Goal: Task Accomplishment & Management: Complete application form

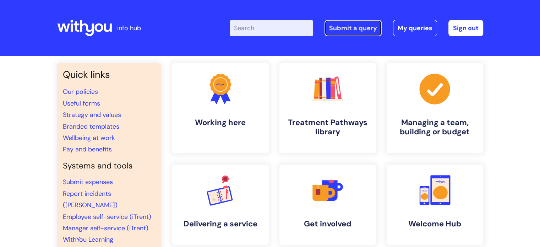
click at [367, 32] on link "Submit a query" at bounding box center [352, 28] width 57 height 16
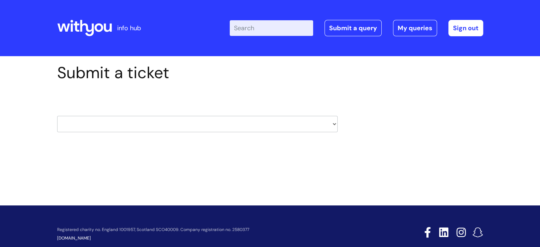
click at [158, 127] on select "HR / People IT and Support Clinical Drug Alerts Finance Accounts Data Support T…" at bounding box center [197, 124] width 280 height 16
select select "it_and_support"
click at [57, 116] on select "HR / People IT and Support Clinical Drug Alerts Finance Accounts Data Support T…" at bounding box center [197, 124] width 280 height 16
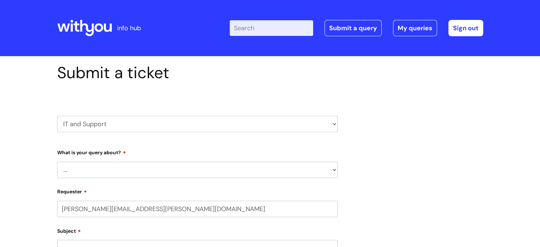
select select "80004286533"
click at [110, 170] on select "... Mobile Phone Reset & MFA Accounts, Starters and Leavers IT Hardware issue I…" at bounding box center [197, 169] width 280 height 16
select select "System/software"
click at [57, 161] on select "... Mobile Phone Reset & MFA Accounts, Starters and Leavers IT Hardware issue I…" at bounding box center [197, 169] width 280 height 16
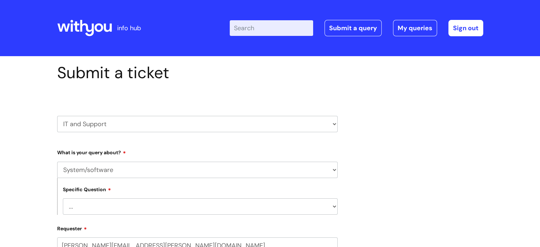
click at [110, 207] on select "... Halo PCMIS Iaptus NHS Email CJSM Email Mitel Another System Google (Workspa…" at bounding box center [200, 206] width 275 height 16
select select "Microsoft (inc Azure)"
click at [63, 198] on select "... Halo PCMIS Iaptus NHS Email CJSM Email Mitel Another System Google (Workspa…" at bounding box center [200, 206] width 275 height 16
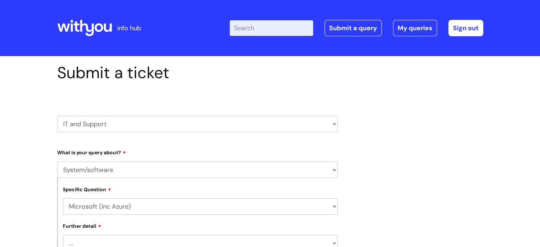
click at [110, 243] on select "... I’d like to add/remove user(s) to an Azure Group (Miro, Monday, Salesforce,…" at bounding box center [200, 243] width 275 height 16
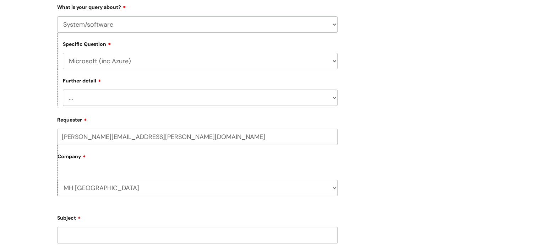
scroll to position [182, 0]
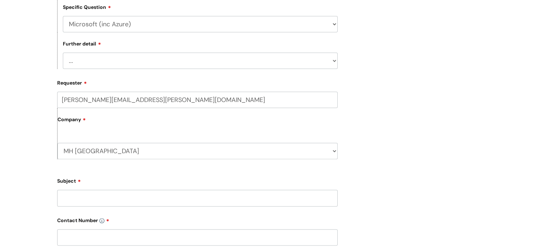
click at [192, 66] on select "... I’d like to add/remove user(s) to an Azure Group (Miro, Monday, Salesforce,…" at bounding box center [200, 61] width 275 height 16
click at [63, 53] on select "... I’d like to add/remove user(s) to an Azure Group (Miro, Monday, Salesforce,…" at bounding box center [200, 61] width 275 height 16
click at [75, 198] on input "Subject" at bounding box center [197, 198] width 280 height 16
type input "Has updated to Windows 11"
click at [88, 231] on input "text" at bounding box center [197, 237] width 280 height 16
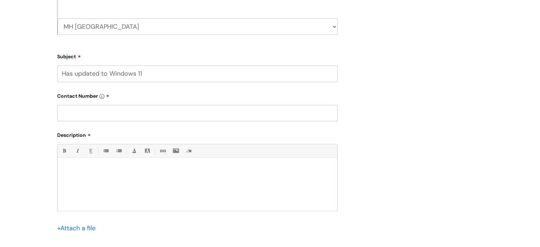
scroll to position [315, 0]
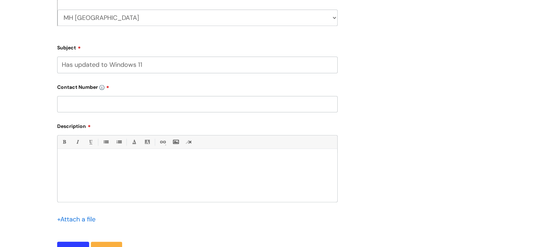
click at [101, 105] on input "text" at bounding box center [197, 104] width 280 height 16
click at [142, 106] on input "text" at bounding box center [197, 104] width 280 height 16
paste input "eneral LTC webinar"
type input "eneral LTC webinar"
drag, startPoint x: 141, startPoint y: 108, endPoint x: 35, endPoint y: 107, distance: 105.0
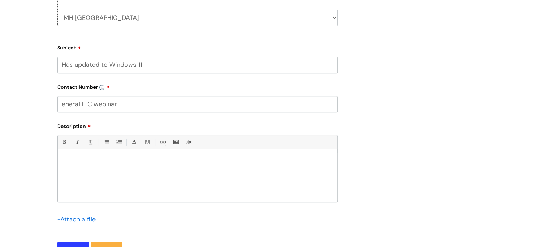
click at [35, 107] on div "Submit a ticket HR / People IT and Support Clinical Drug Alerts Finance Account…" at bounding box center [270, 20] width 540 height 558
click at [98, 106] on input "text" at bounding box center [197, 104] width 280 height 16
paste input "07773 953522"
type input "07773 953522"
click at [90, 159] on p at bounding box center [197, 161] width 269 height 6
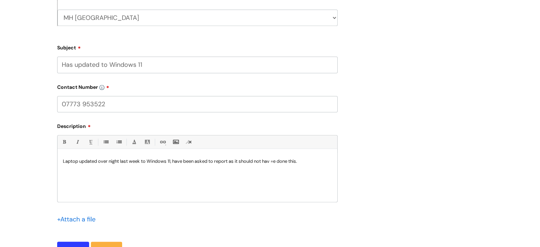
click at [275, 161] on p "Laptop updated over night last week to Windows 11, have been asked to report as…" at bounding box center [197, 161] width 269 height 6
click at [21, 207] on div "Submit a ticket HR / People IT and Support Clinical Drug Alerts Finance Account…" at bounding box center [270, 20] width 540 height 558
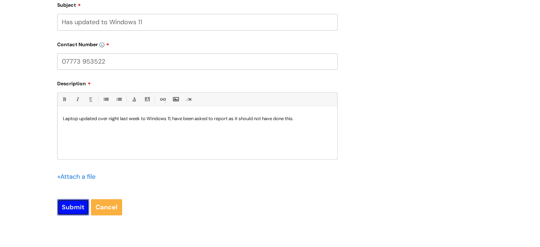
click at [69, 208] on input "Submit" at bounding box center [73, 207] width 32 height 16
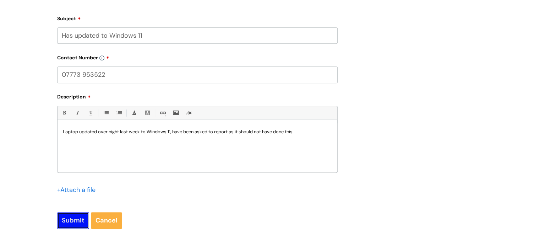
scroll to position [371, 0]
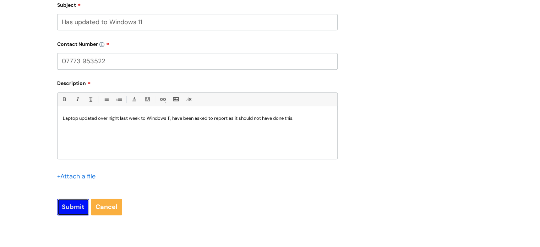
click at [76, 210] on input "Submit" at bounding box center [73, 206] width 32 height 16
click at [72, 206] on input "Submit" at bounding box center [73, 206] width 32 height 16
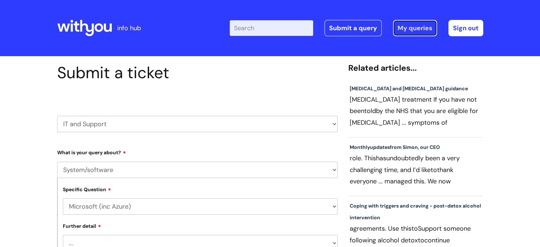
click at [419, 29] on link "My queries" at bounding box center [415, 28] width 44 height 16
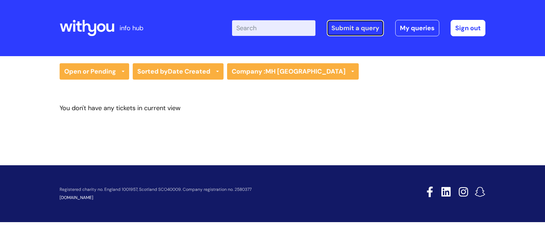
click at [348, 35] on link "Submit a query" at bounding box center [355, 28] width 57 height 16
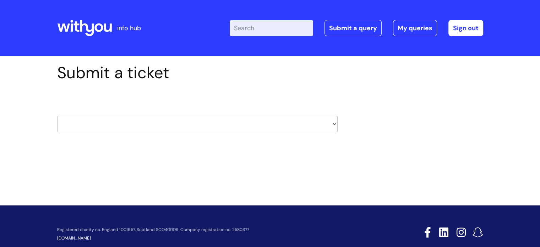
click at [314, 122] on select "HR / People IT and Support Clinical Drug Alerts Finance Accounts Data Support T…" at bounding box center [197, 124] width 280 height 16
select select "it_and_support"
click at [57, 116] on select "HR / People IT and Support Clinical Drug Alerts Finance Accounts Data Support T…" at bounding box center [197, 124] width 280 height 16
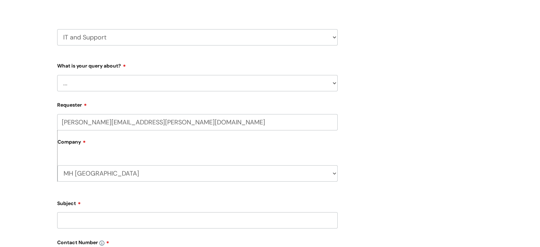
scroll to position [87, 0]
click at [257, 94] on form "Type Of Request ... Accounts (Finance) Alerts! (For clinical team) Data Protect…" at bounding box center [197, 235] width 280 height 353
click at [247, 83] on select "... Mobile Phone Reset & MFA Accounts, Starters and Leavers IT Hardware issue I…" at bounding box center [197, 82] width 280 height 16
select select "System/software"
click at [57, 74] on select "... Mobile Phone Reset & MFA Accounts, Starters and Leavers IT Hardware issue I…" at bounding box center [197, 82] width 280 height 16
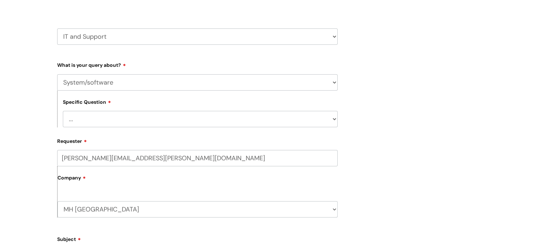
click at [106, 123] on select "... Halo PCMIS Iaptus NHS Email CJSM Email Mitel Another System Google (Workspa…" at bounding box center [200, 119] width 275 height 16
click at [63, 111] on select "... Halo PCMIS Iaptus NHS Email CJSM Email Mitel Another System Google (Workspa…" at bounding box center [200, 119] width 275 height 16
click at [110, 181] on label "Company" at bounding box center [197, 180] width 280 height 16
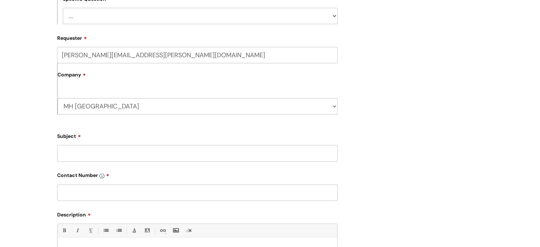
scroll to position [226, 0]
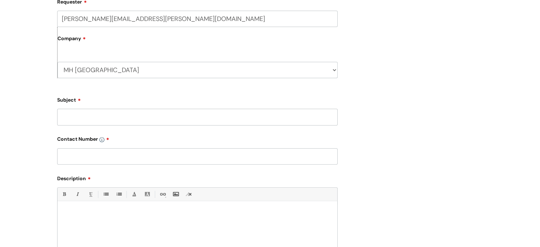
click at [163, 119] on input "Subject" at bounding box center [197, 117] width 280 height 16
type input "Laptop has updated to windows 11"
click at [162, 156] on input "text" at bounding box center [197, 156] width 280 height 16
paste input "07773 953522"
type input "07773 953522"
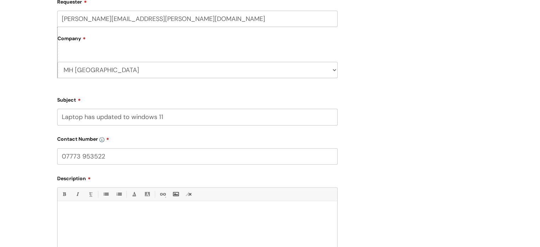
click at [110, 207] on div at bounding box center [197, 228] width 280 height 49
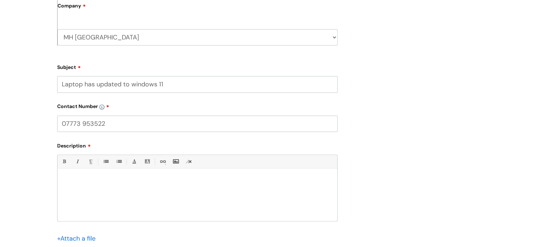
scroll to position [275, 0]
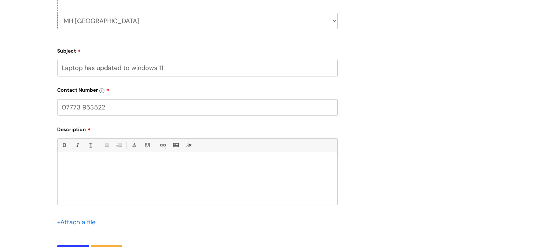
drag, startPoint x: 182, startPoint y: 67, endPoint x: 18, endPoint y: 77, distance: 163.9
click at [18, 77] on div "Submit a ticket HR / People IT and Support Clinical Drug Alerts Finance Account…" at bounding box center [270, 41] width 540 height 521
click at [87, 168] on div at bounding box center [197, 179] width 280 height 49
paste div
click at [27, 214] on div "Submit a ticket HR / People IT and Support Clinical Drug Alerts Finance Account…" at bounding box center [270, 41] width 540 height 521
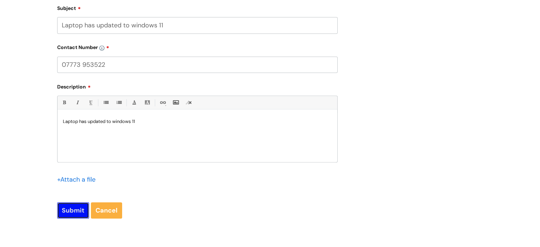
click at [77, 213] on input "Submit" at bounding box center [73, 210] width 32 height 16
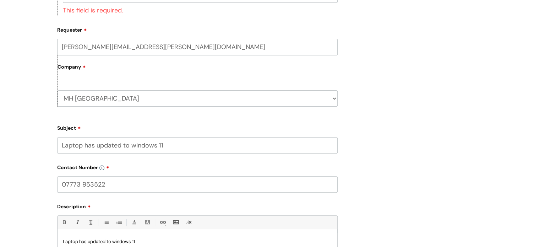
scroll to position [112, 0]
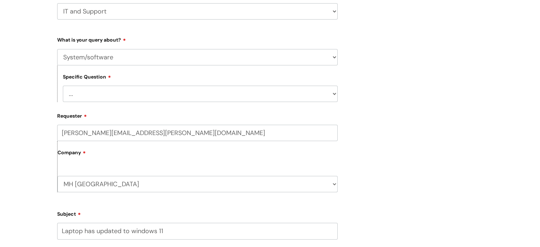
click at [105, 92] on select "... Halo PCMIS Iaptus NHS Email CJSM Email Mitel Another System Google (Workspa…" at bounding box center [200, 94] width 275 height 16
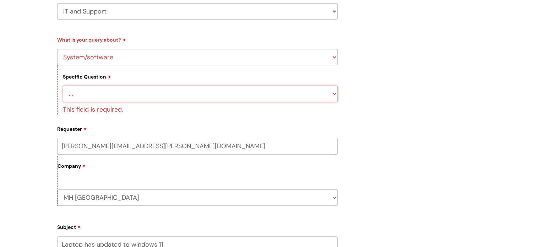
select select "Microsoft (inc Azure)"
click at [63, 86] on select "... Halo PCMIS Iaptus NHS Email CJSM Email Mitel Another System Google (Workspa…" at bounding box center [200, 94] width 275 height 16
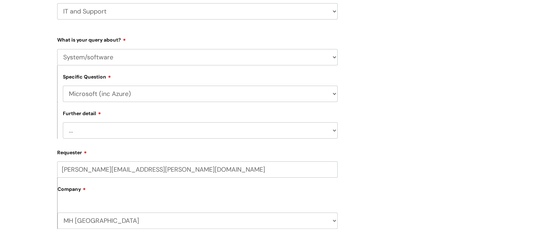
click at [63, 122] on select "... I’d like to add/remove user(s) to an Azure Group (Miro, [DATE], Salesforce,…" at bounding box center [200, 130] width 275 height 16
click at [129, 134] on select "... I’d like to add/remove user(s) to an Azure Group (Miro, [DATE], Salesforce,…" at bounding box center [200, 130] width 275 height 16
select select "I need access to our G drive"
click at [63, 122] on select "... I’d like to add/remove user(s) to an Azure Group (Miro, [DATE], Salesforce,…" at bounding box center [200, 130] width 275 height 16
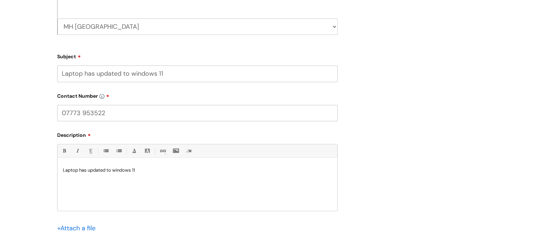
scroll to position [332, 0]
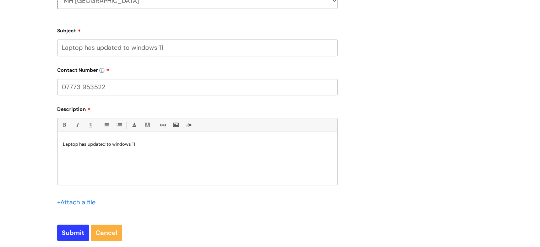
click at [169, 139] on div "Laptop has updated to windows 11" at bounding box center [197, 160] width 280 height 49
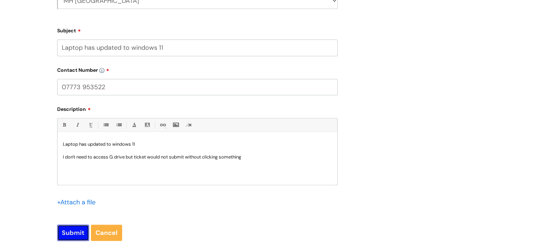
click at [70, 232] on input "Submit" at bounding box center [73, 232] width 32 height 16
type input "Please Wait..."
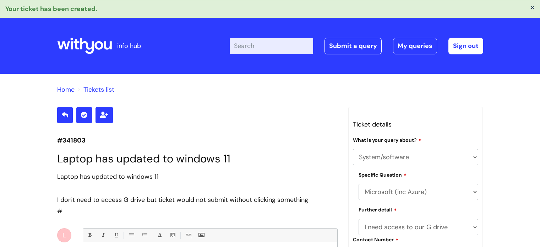
select select "System/software"
select select "Microsoft (inc Azure)"
select select "I need access to our G drive"
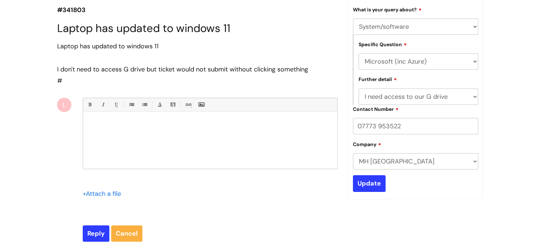
click at [191, 136] on div at bounding box center [210, 141] width 254 height 53
